Goal: Navigation & Orientation: Find specific page/section

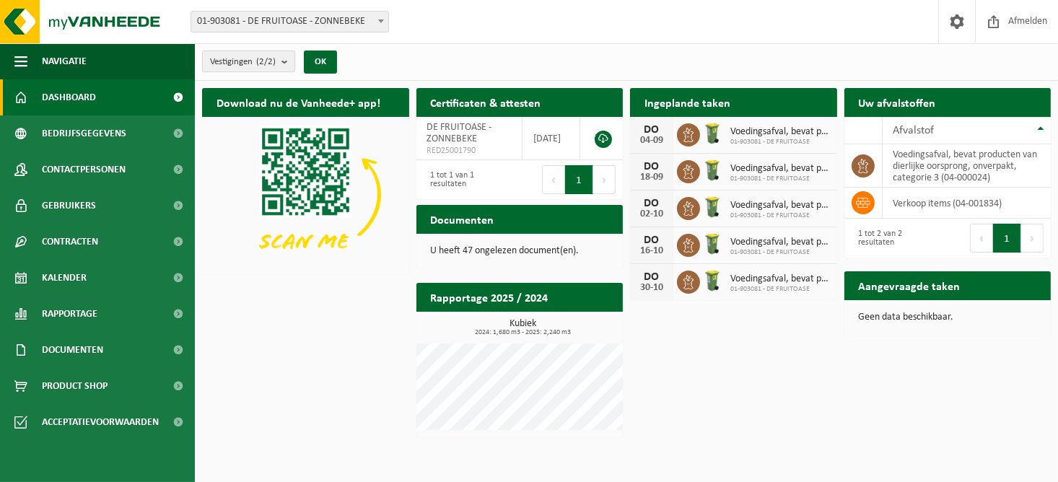
click at [251, 57] on span "Vestigingen (2/2)" at bounding box center [243, 62] width 66 height 22
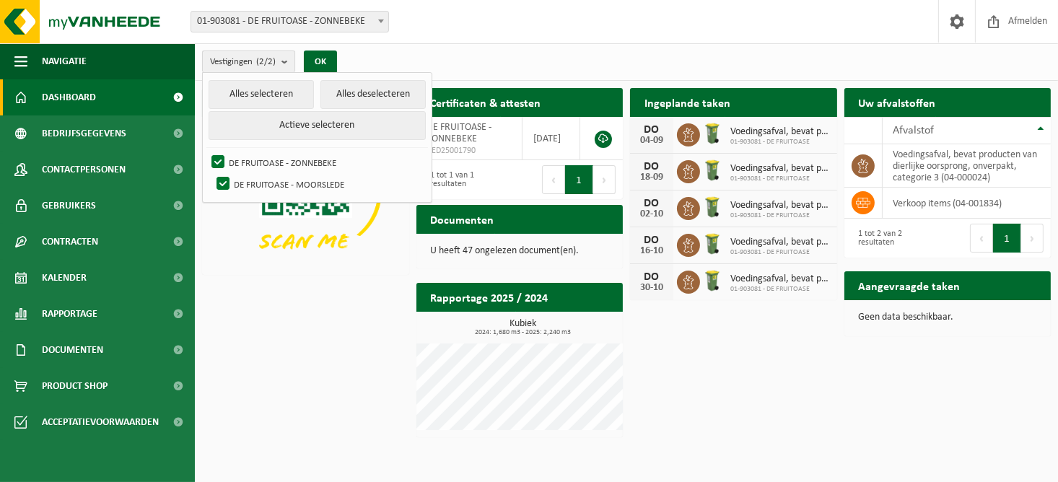
click at [251, 57] on span "Vestigingen (2/2)" at bounding box center [243, 62] width 66 height 22
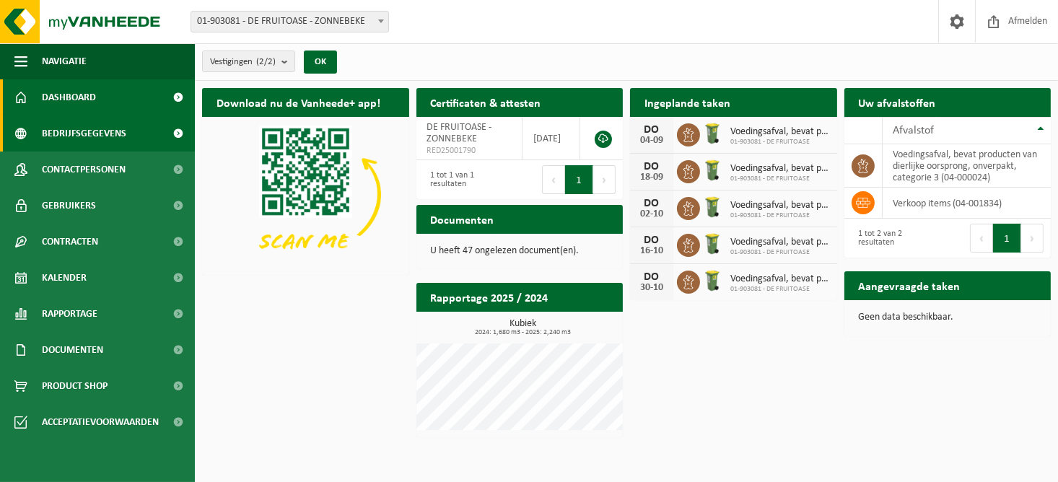
click at [80, 134] on span "Bedrijfsgegevens" at bounding box center [84, 134] width 84 height 36
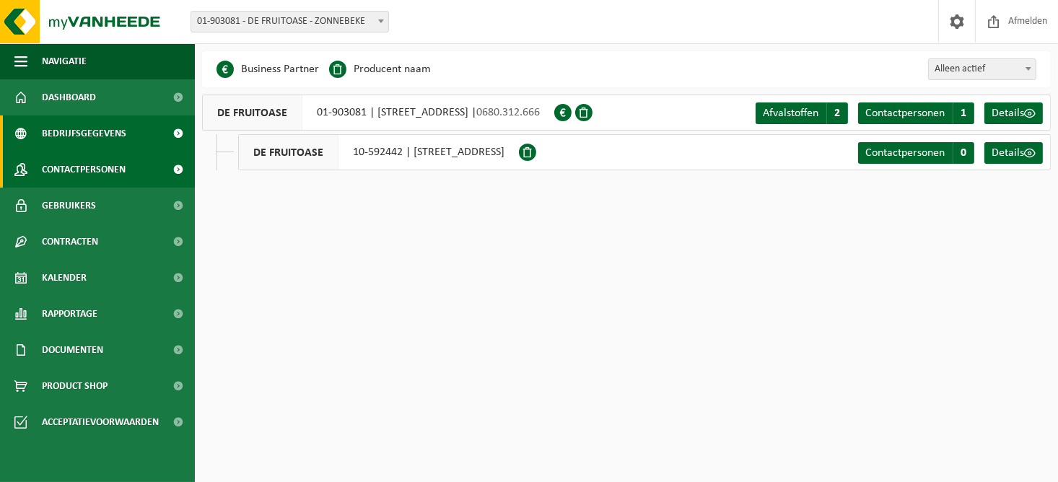
click at [89, 167] on span "Contactpersonen" at bounding box center [84, 170] width 84 height 36
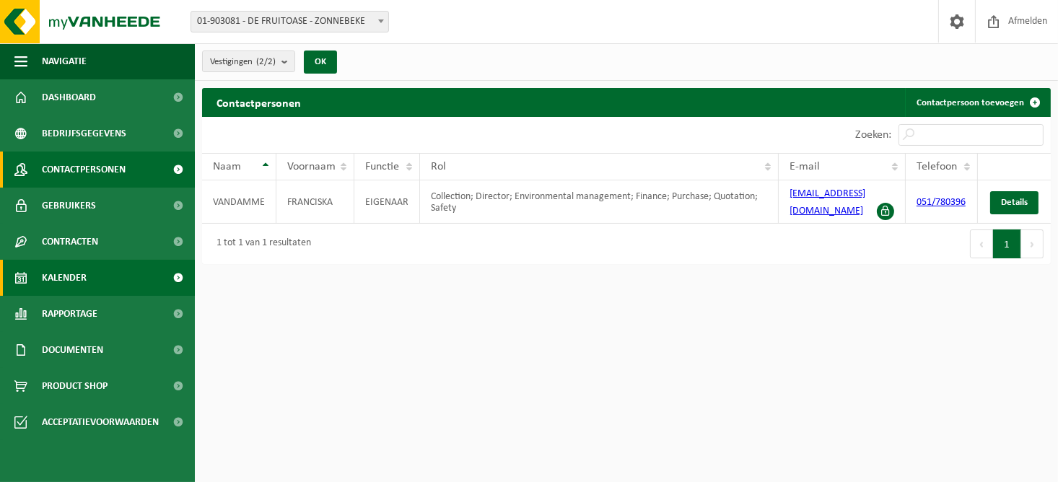
click at [84, 291] on span "Kalender" at bounding box center [64, 278] width 45 height 36
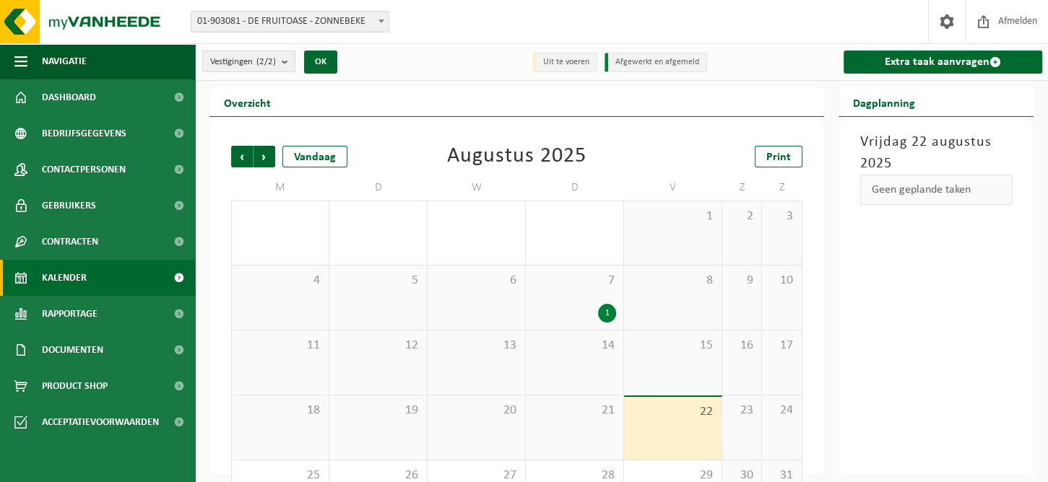
click at [575, 304] on div "1" at bounding box center [574, 313] width 83 height 19
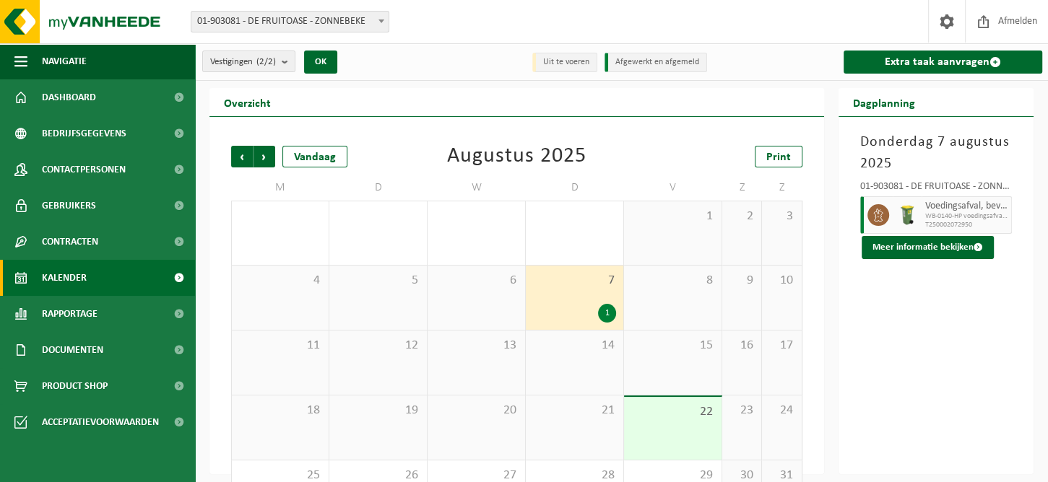
click at [636, 64] on li "Afgewerkt en afgemeld" at bounding box center [655, 62] width 103 height 19
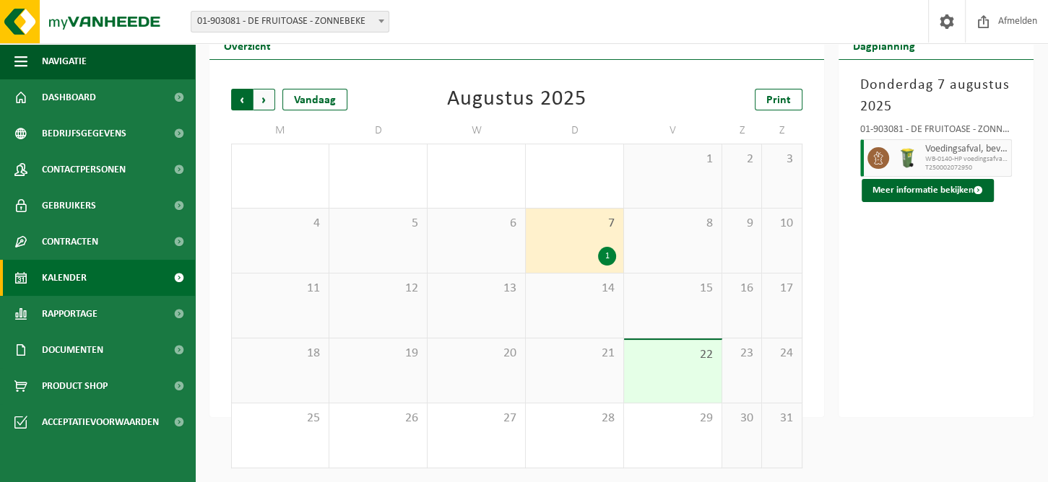
click at [262, 108] on span "Volgende" at bounding box center [264, 100] width 22 height 22
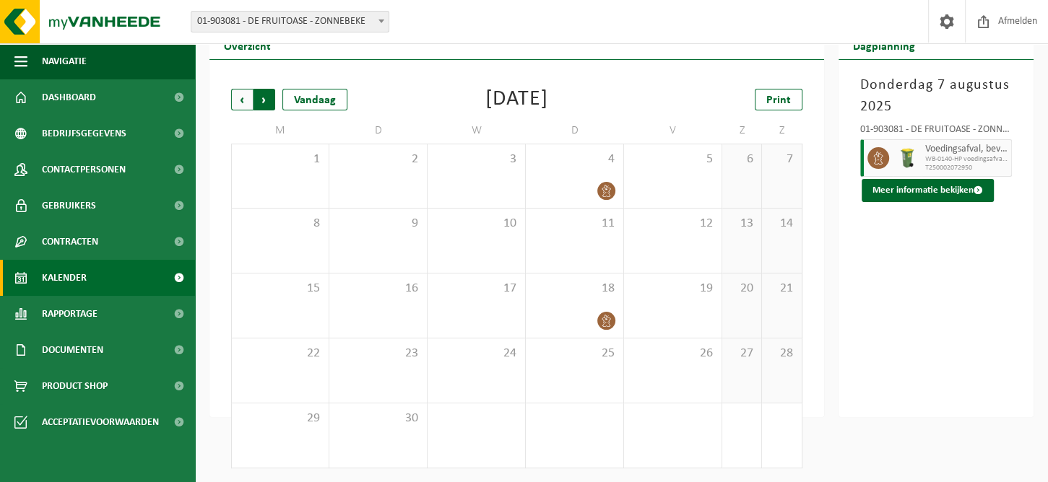
click at [240, 108] on span "Vorige" at bounding box center [242, 100] width 22 height 22
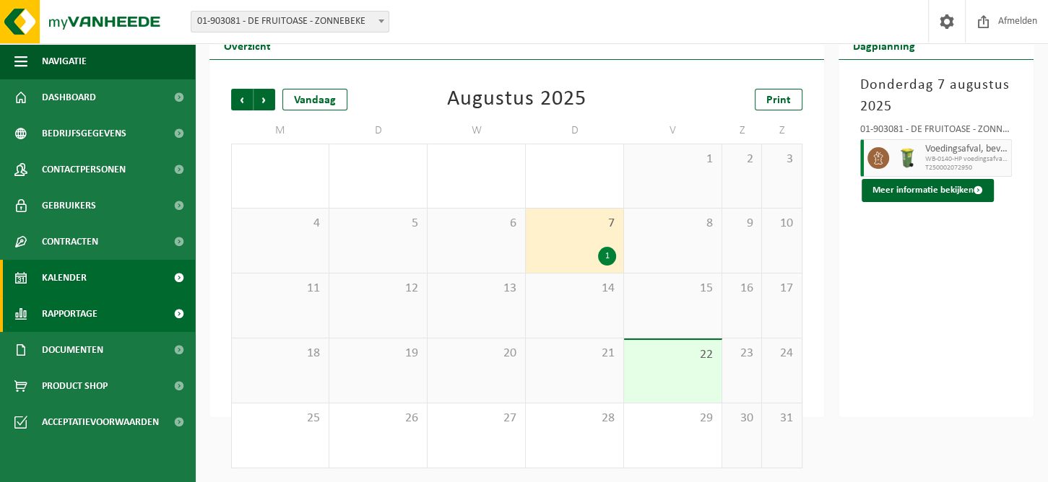
click at [87, 326] on span "Rapportage" at bounding box center [70, 314] width 56 height 36
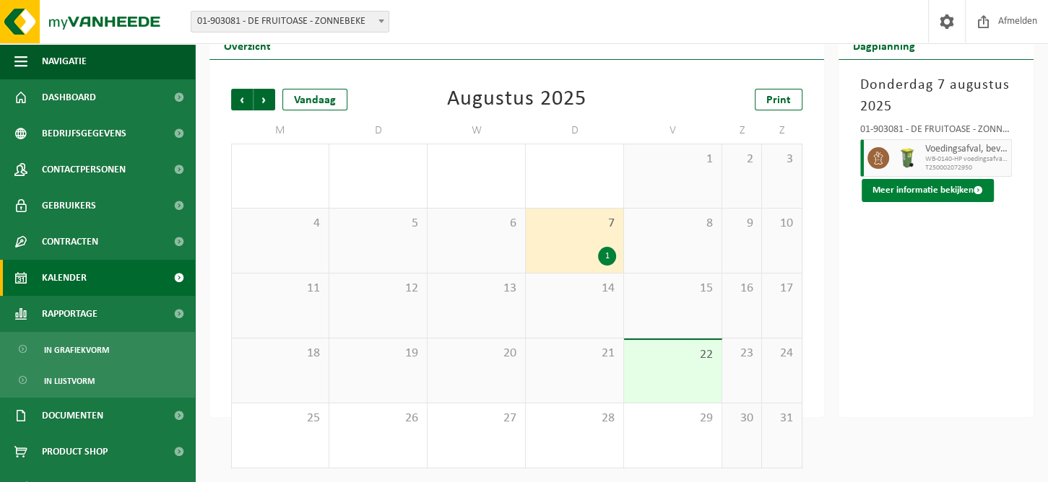
click at [934, 187] on button "Meer informatie bekijken" at bounding box center [927, 190] width 132 height 23
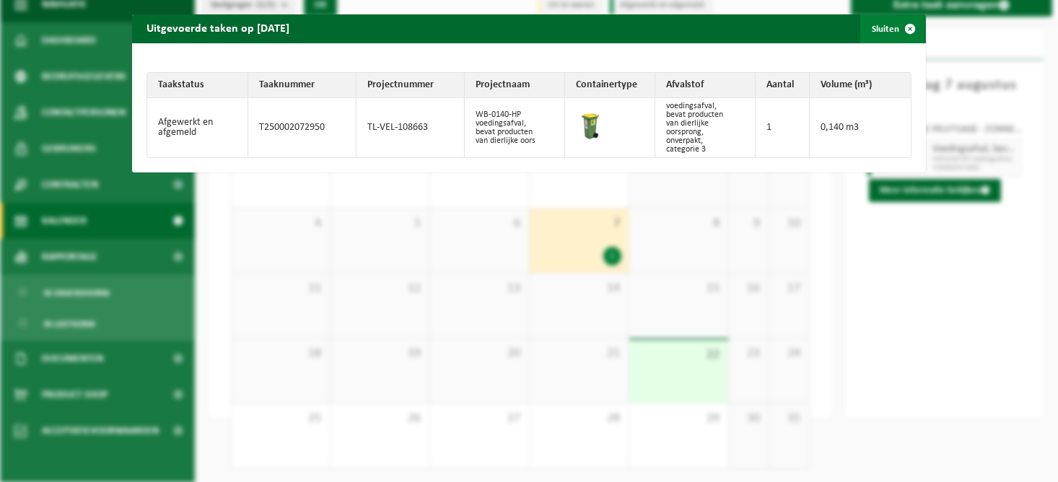
click at [878, 29] on button "Sluiten" at bounding box center [893, 28] width 64 height 29
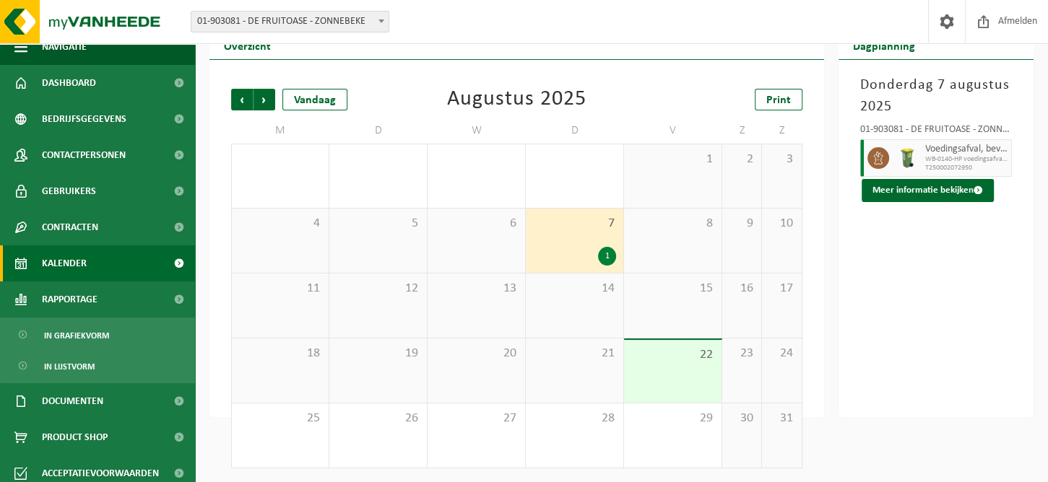
scroll to position [23, 0]
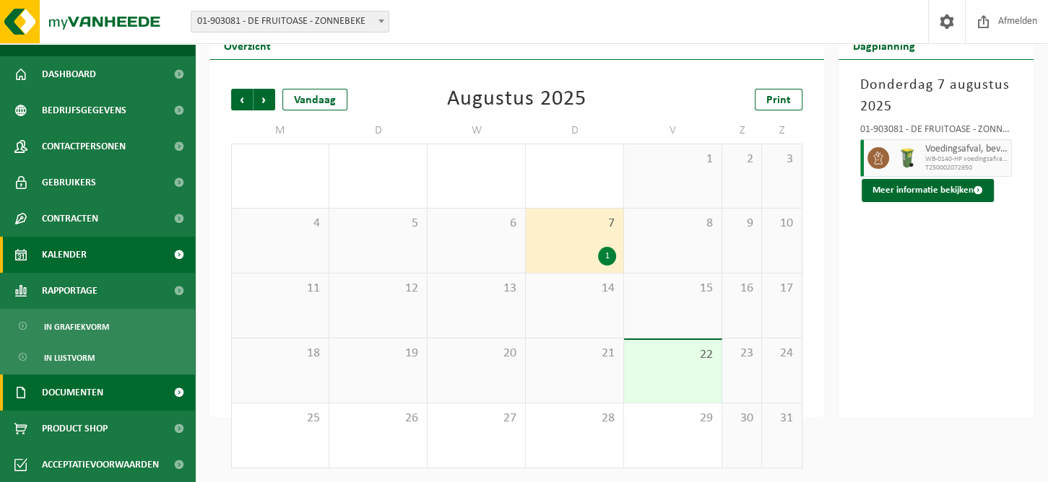
click at [76, 389] on span "Documenten" at bounding box center [72, 393] width 61 height 36
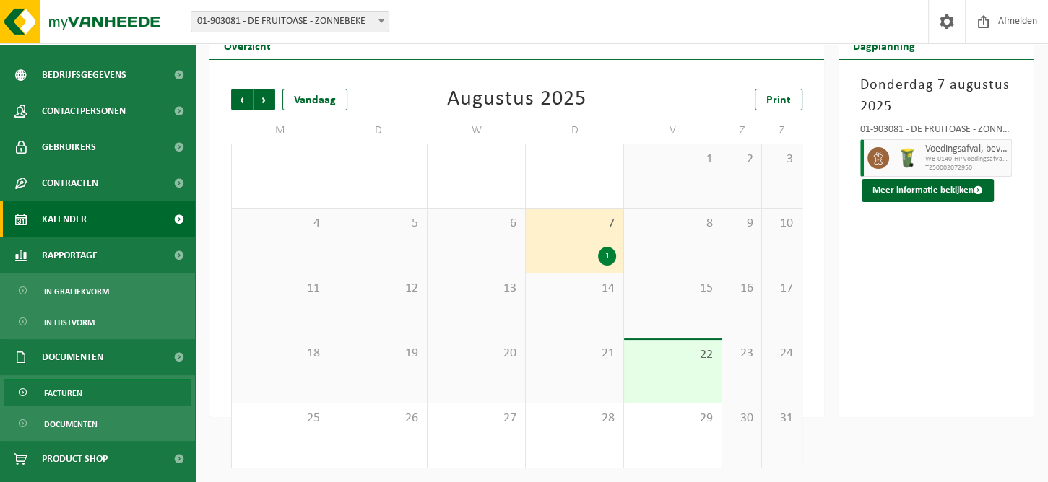
scroll to position [89, 0]
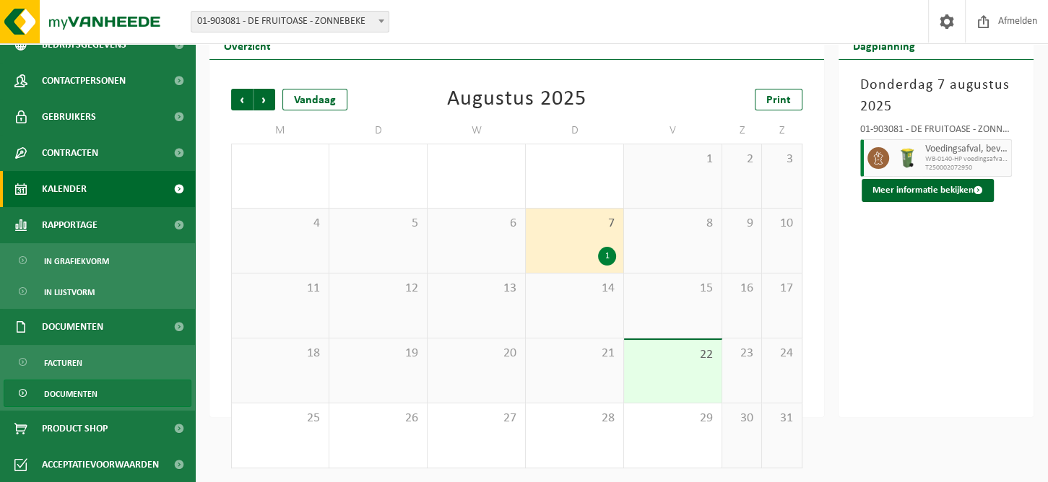
click at [89, 393] on span "Documenten" at bounding box center [70, 393] width 53 height 27
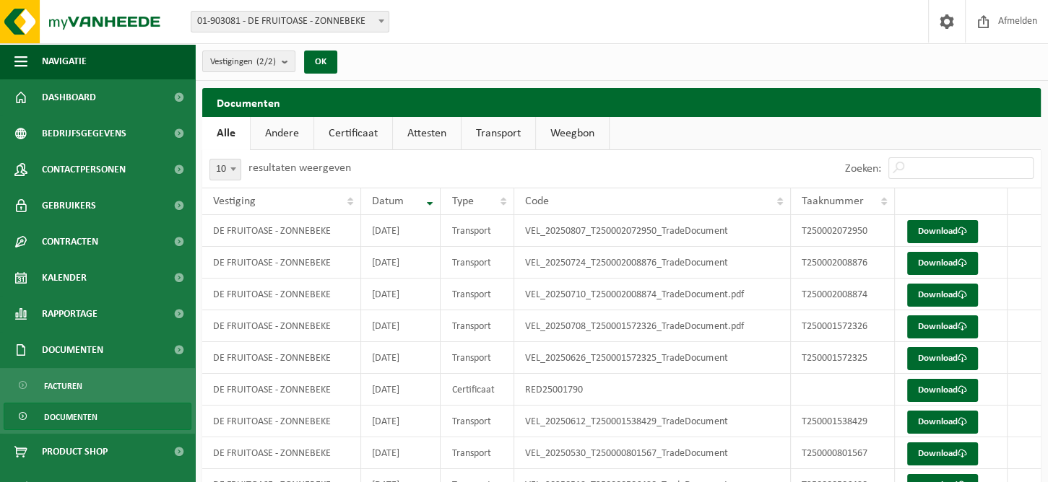
click at [419, 131] on link "Attesten" at bounding box center [427, 133] width 68 height 33
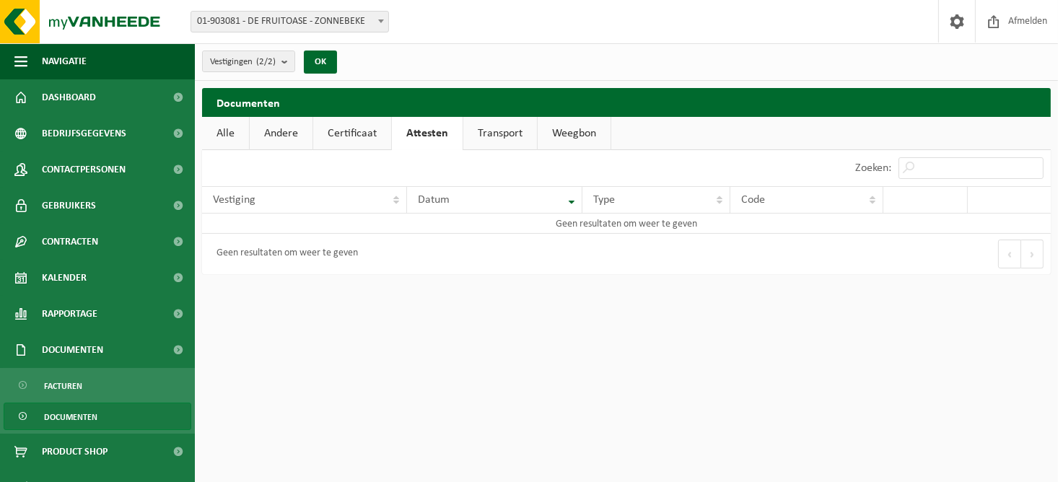
click at [495, 132] on link "Transport" at bounding box center [501, 133] width 74 height 33
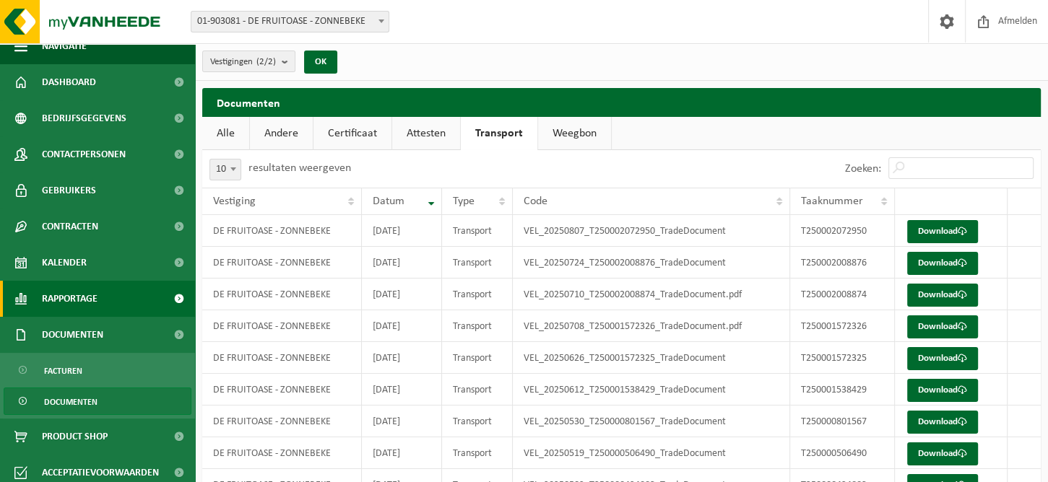
scroll to position [23, 0]
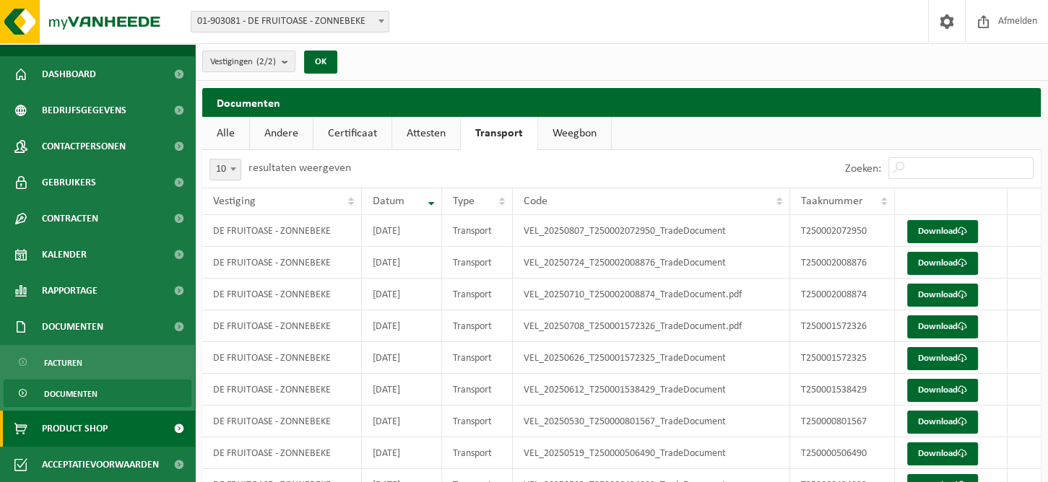
click at [75, 432] on span "Product Shop" at bounding box center [75, 429] width 66 height 36
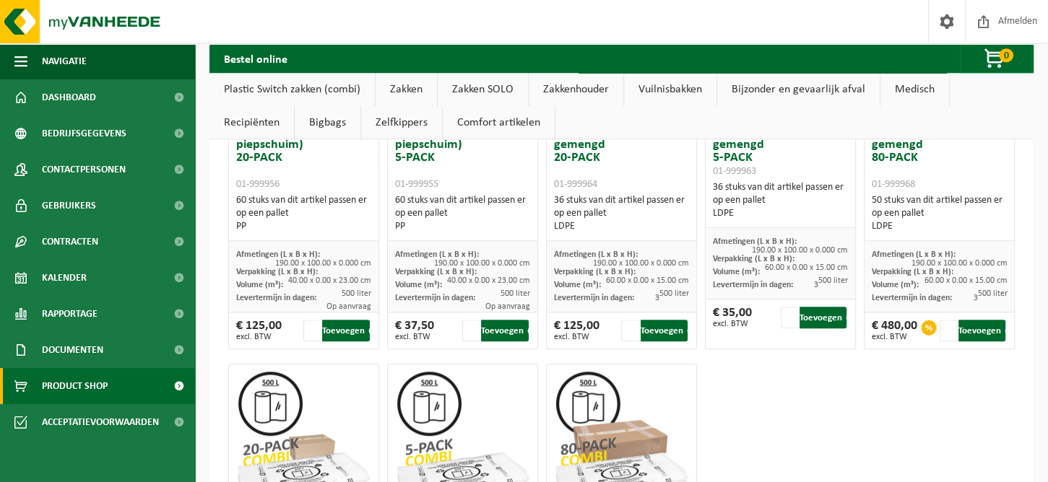
scroll to position [722, 0]
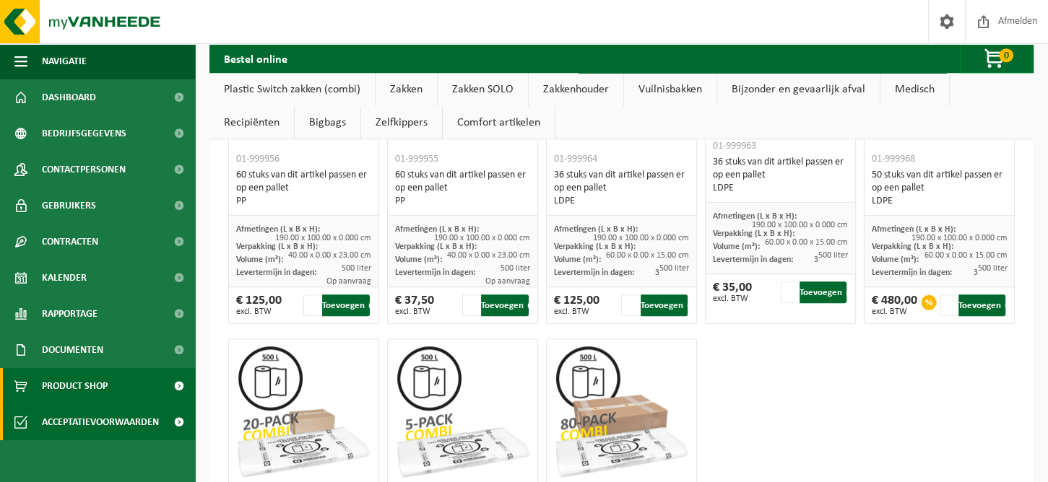
click at [74, 422] on span "Acceptatievoorwaarden" at bounding box center [100, 422] width 117 height 36
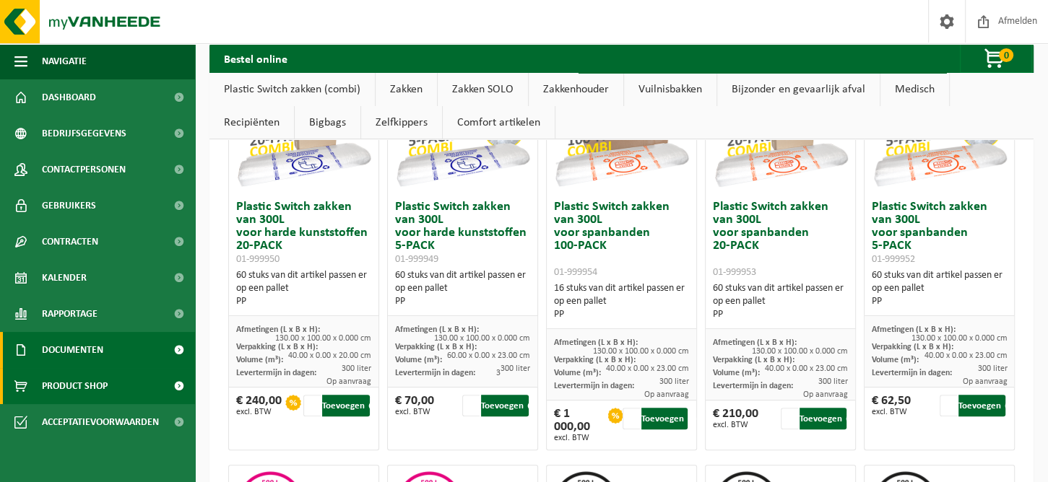
scroll to position [0, 0]
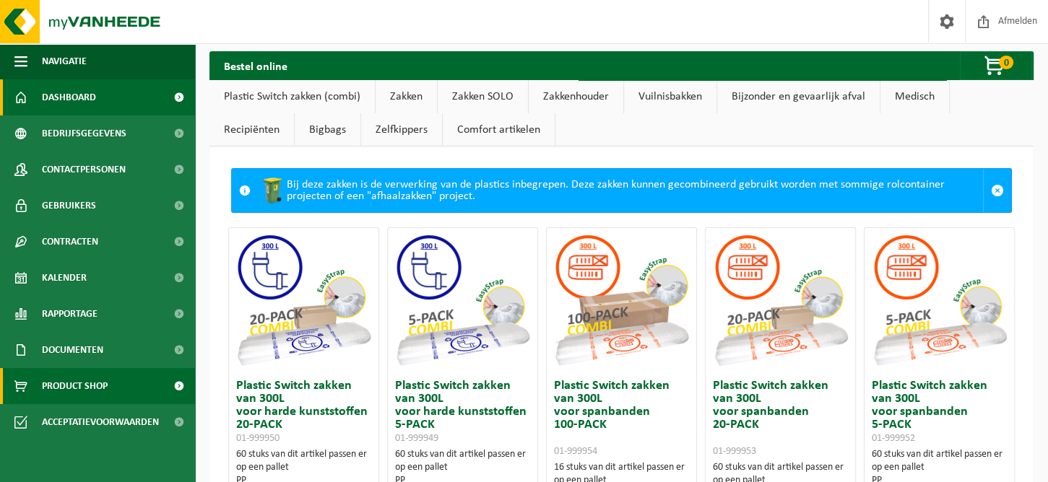
click at [63, 102] on span "Dashboard" at bounding box center [69, 97] width 54 height 36
